Goal: Navigation & Orientation: Find specific page/section

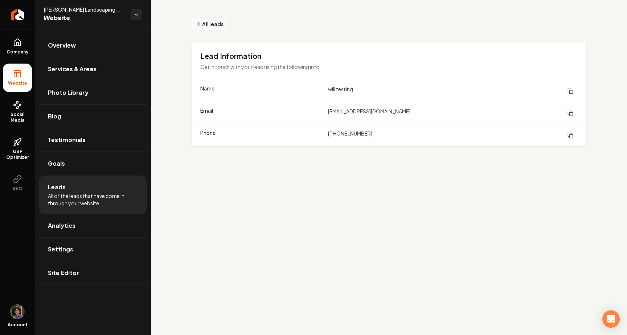
click at [217, 24] on span "All leads" at bounding box center [212, 24] width 21 height 8
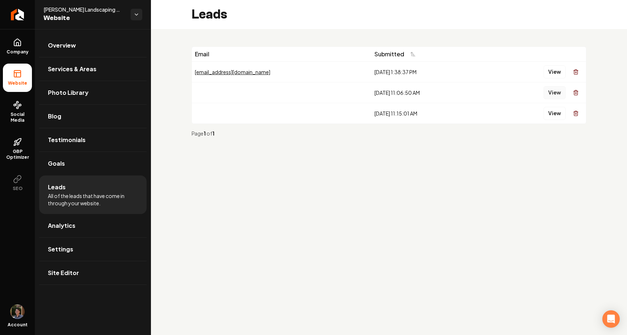
click at [552, 89] on button "View" at bounding box center [555, 92] width 22 height 13
click at [549, 67] on button "View" at bounding box center [555, 71] width 22 height 13
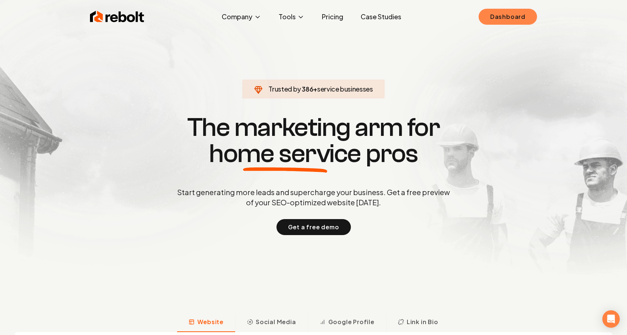
click at [502, 21] on link "Dashboard" at bounding box center [508, 17] width 58 height 16
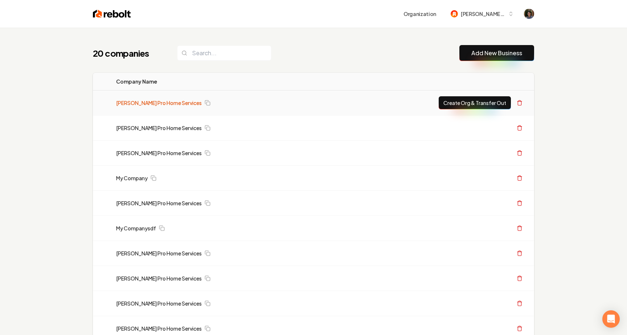
click at [135, 101] on link "[PERSON_NAME] Pro Home Services" at bounding box center [159, 102] width 86 height 7
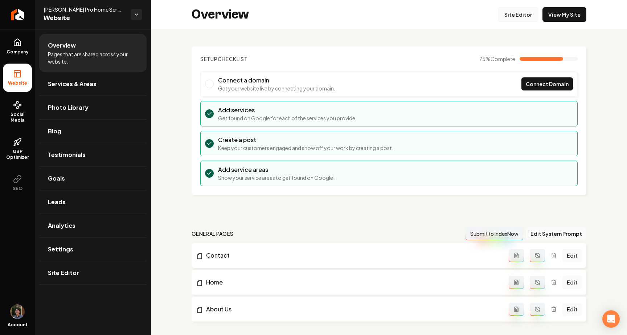
click at [522, 15] on link "Site Editor" at bounding box center [518, 14] width 40 height 15
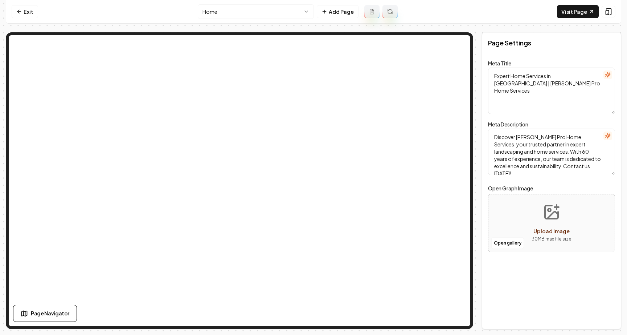
click at [291, 7] on html "Computer Required This feature is only available on a computer. Please switch t…" at bounding box center [313, 167] width 627 height 335
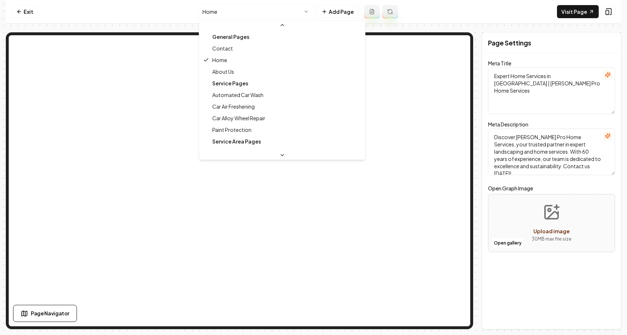
scroll to position [70, 0]
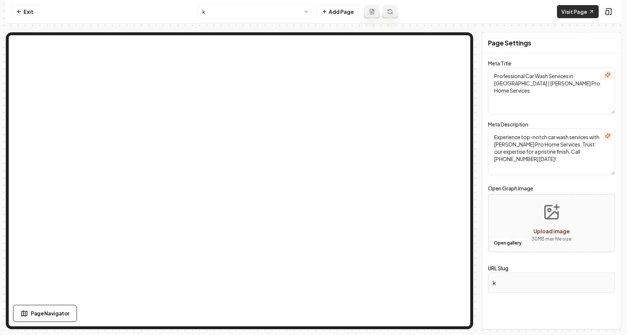
click at [581, 11] on link "Visit Page" at bounding box center [578, 11] width 42 height 13
